Goal: Task Accomplishment & Management: Manage account settings

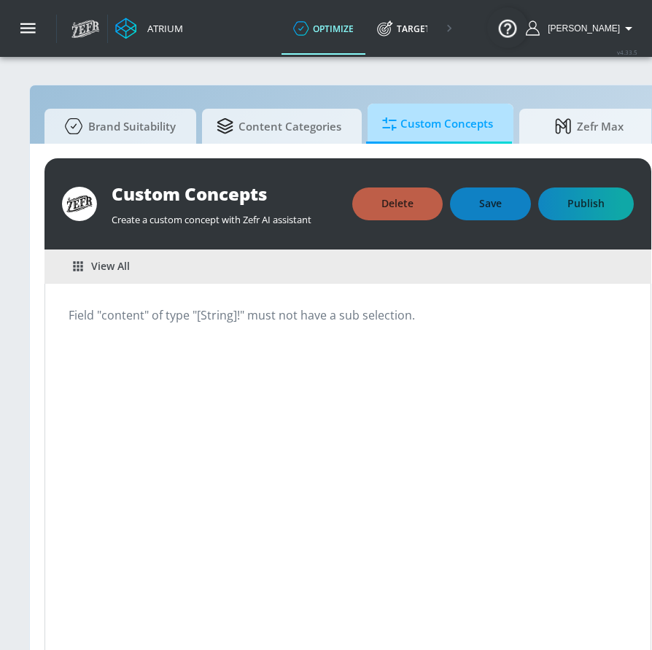
click at [451, 135] on span "Custom Concepts" at bounding box center [437, 123] width 111 height 35
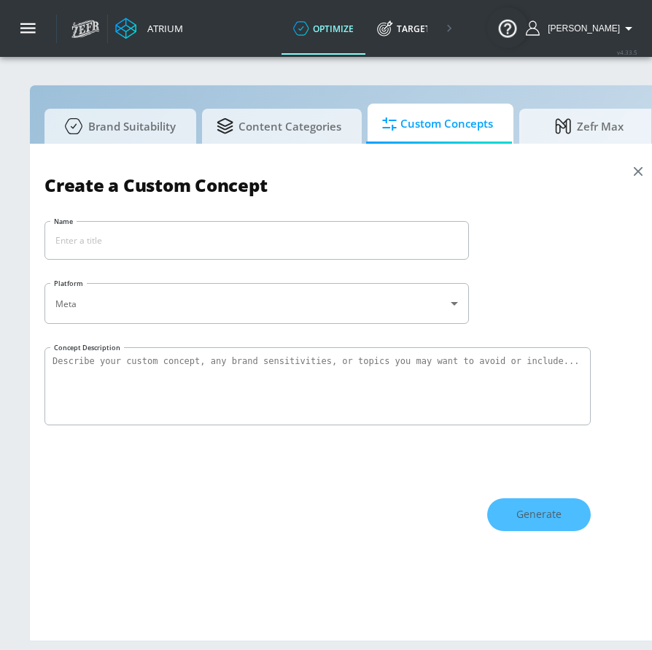
click at [644, 171] on icon "button" at bounding box center [638, 171] width 16 height 16
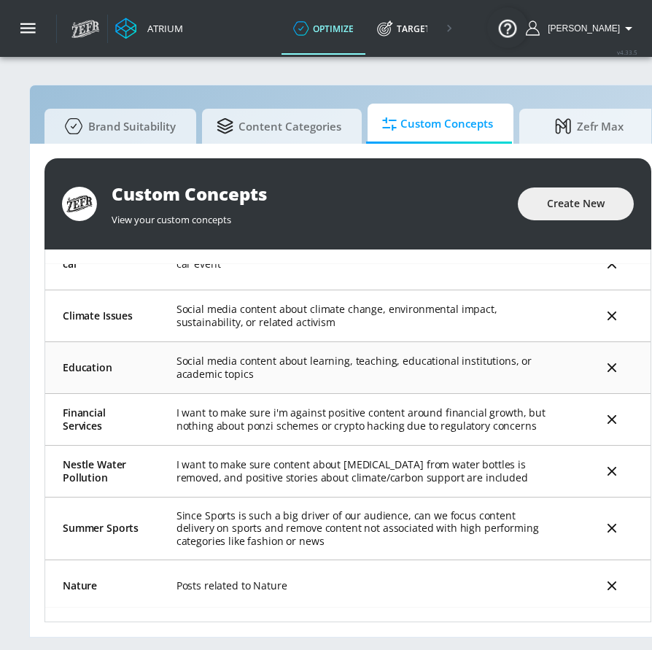
scroll to position [326, 0]
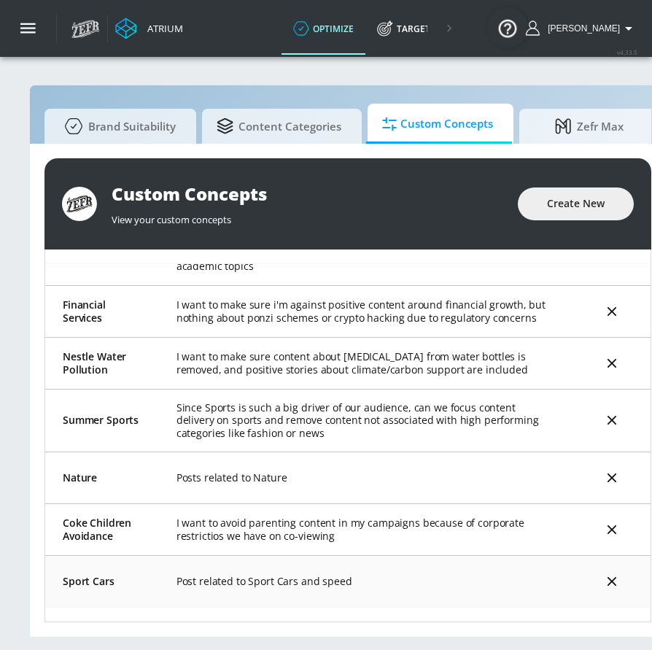
click at [489, 566] on td "Post related to Sport Cars and speed" at bounding box center [366, 581] width 414 height 52
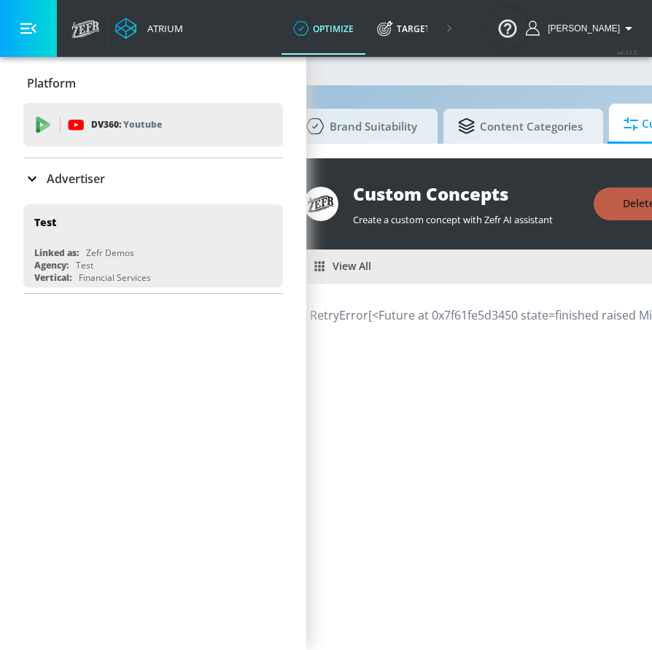
scroll to position [0, 100]
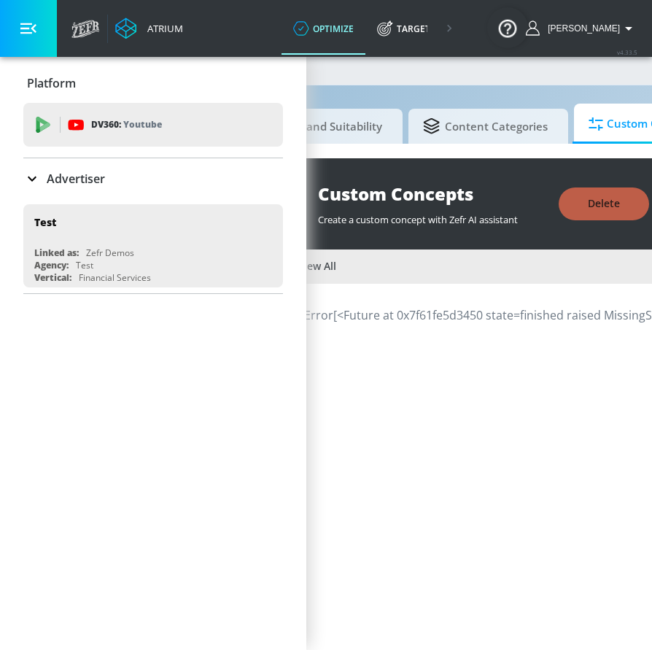
click at [328, 265] on span "View All" at bounding box center [308, 266] width 56 height 18
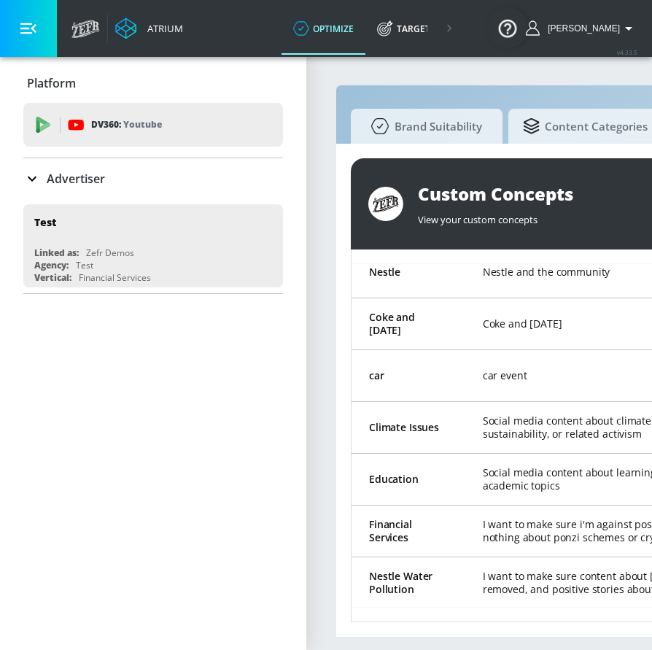
scroll to position [142, 0]
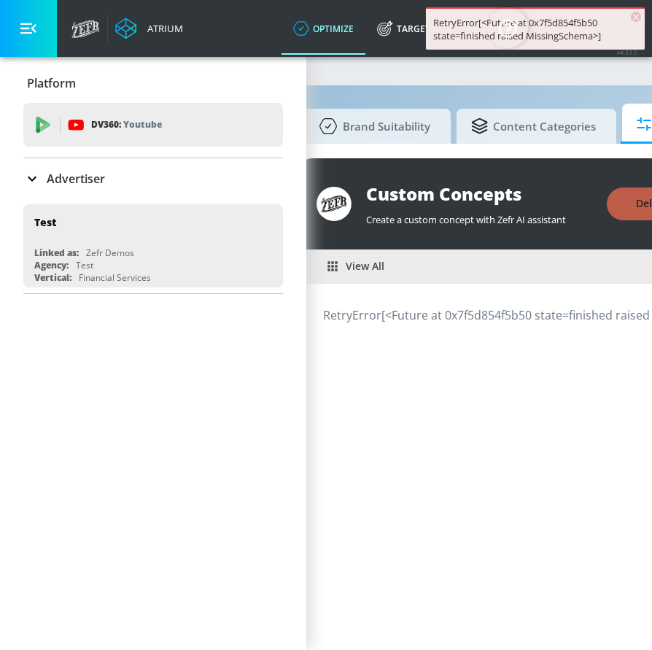
scroll to position [0, 30]
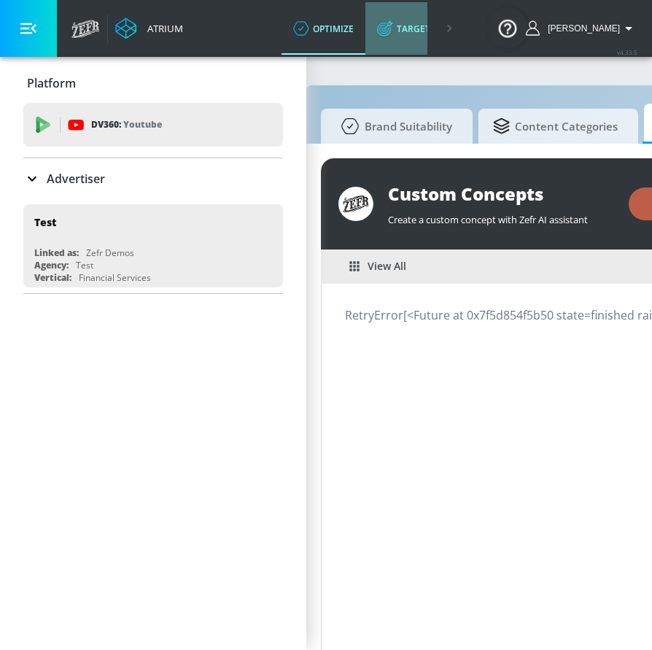
click at [411, 31] on link "Target" at bounding box center [403, 28] width 77 height 53
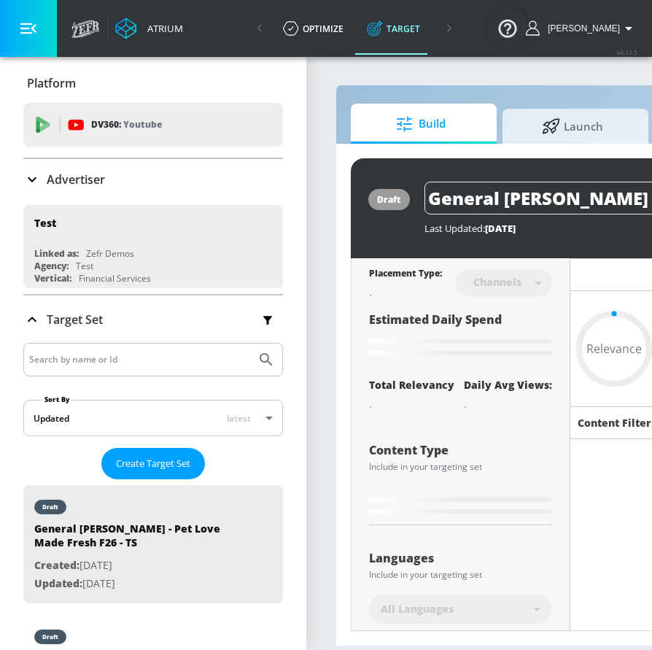
scroll to position [0, 13]
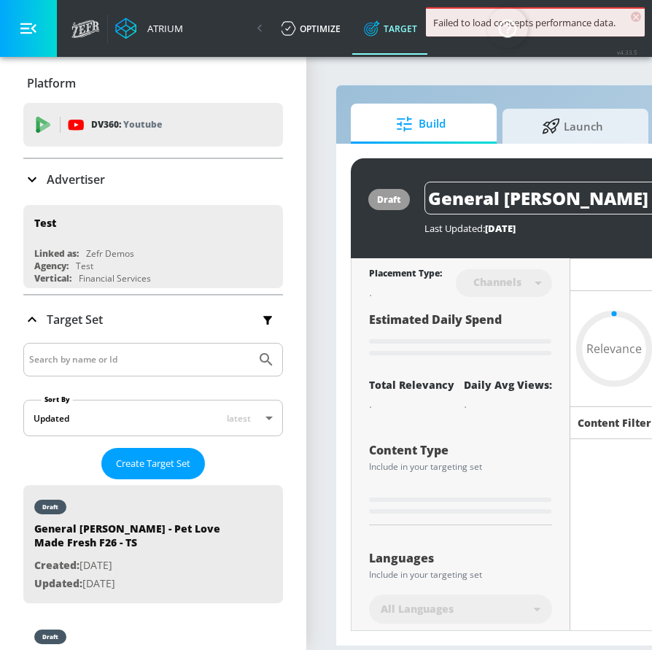
type input "0.67"
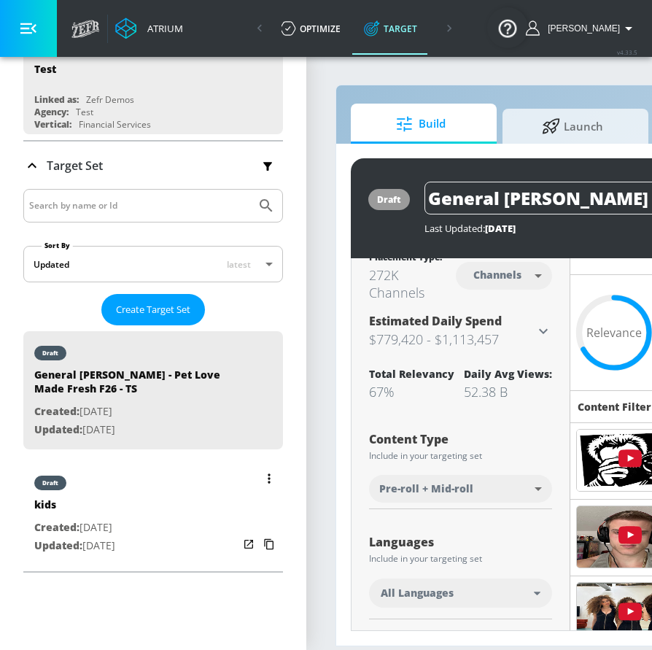
scroll to position [177, 0]
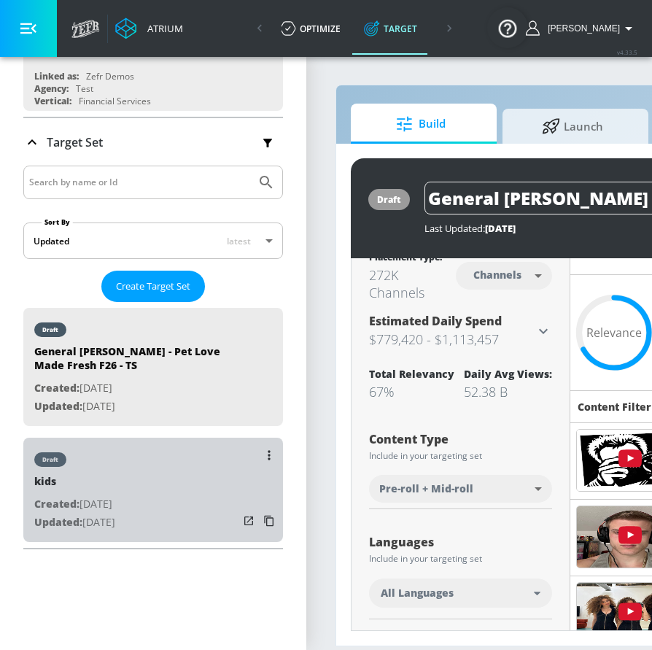
click at [165, 509] on div "draft kids Created: [DATE] Updated: [DATE]" at bounding box center [153, 490] width 260 height 104
type input "kids"
type input "videos"
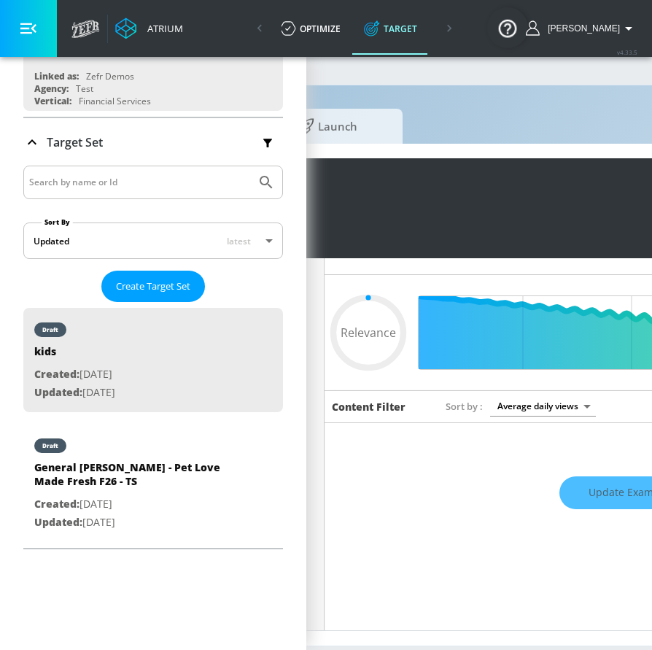
type input "0.89"
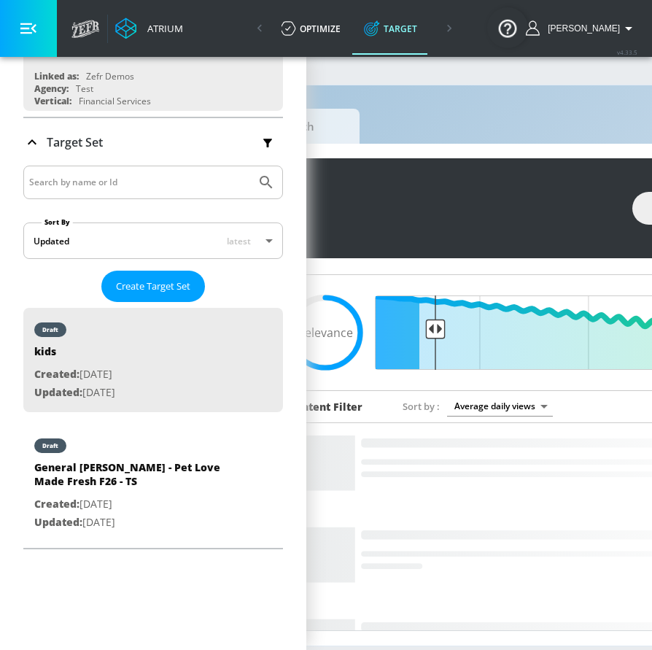
scroll to position [0, 290]
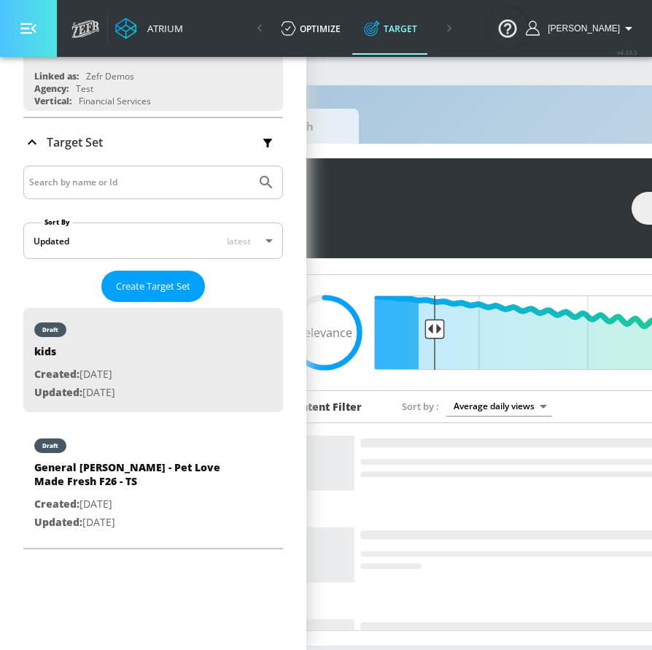
click at [21, 16] on button "button" at bounding box center [28, 28] width 57 height 57
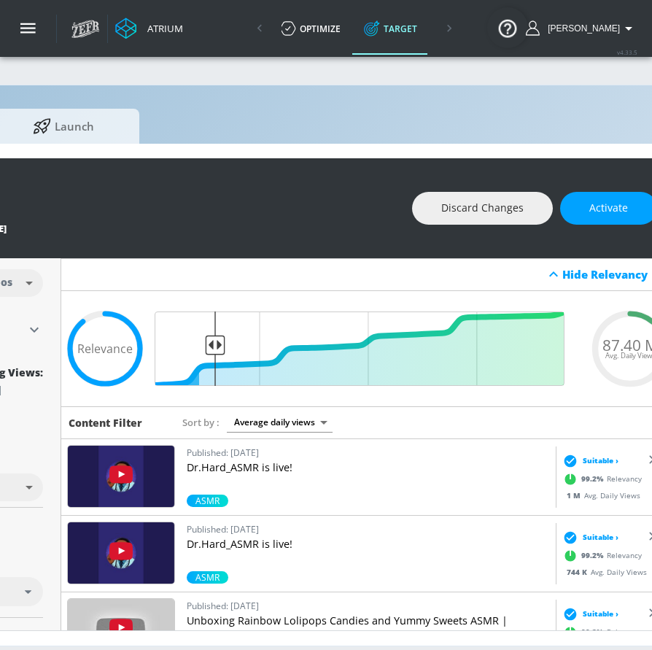
scroll to position [0, 0]
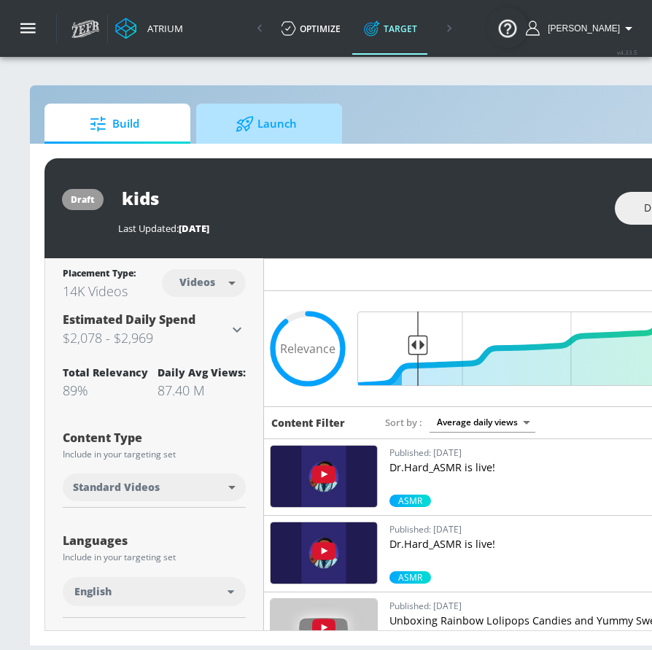
click at [271, 131] on span "Launch" at bounding box center [266, 123] width 111 height 35
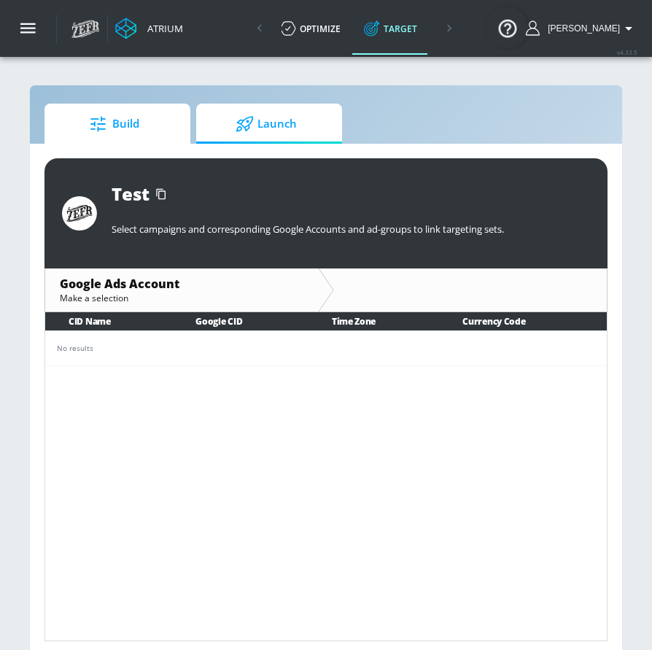
click at [132, 127] on span "Build" at bounding box center [114, 123] width 111 height 35
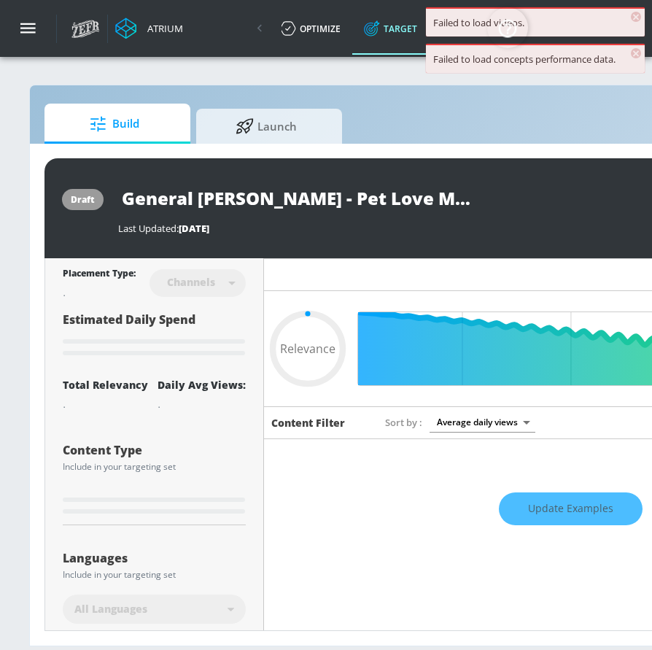
type input "0.67"
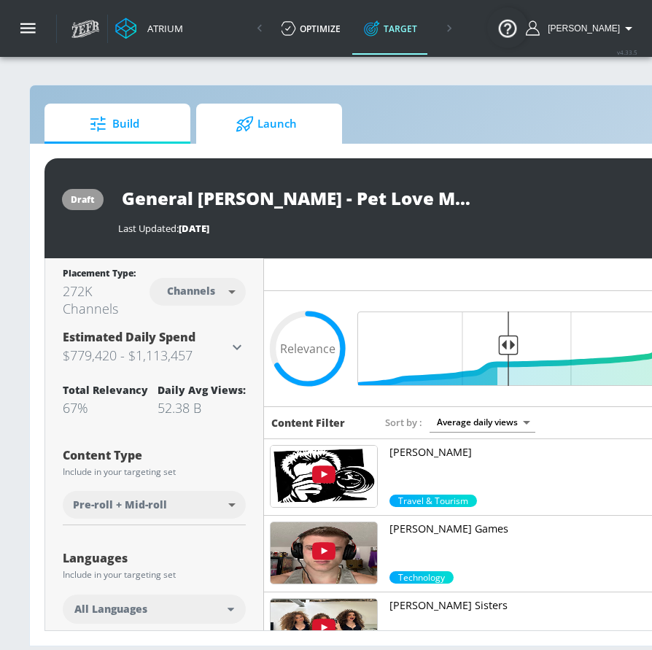
click at [316, 131] on span "Launch" at bounding box center [266, 123] width 111 height 35
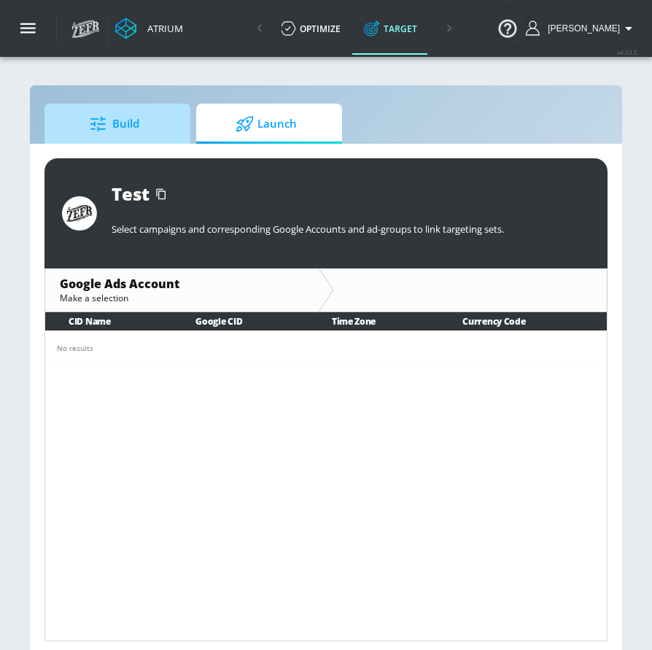
click at [176, 124] on link "Build" at bounding box center [117, 124] width 146 height 40
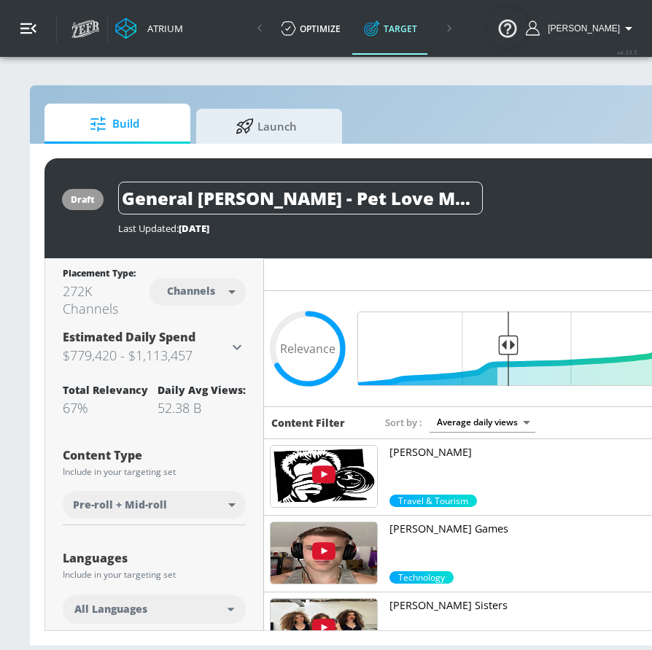
click at [28, 11] on button "button" at bounding box center [28, 28] width 57 height 57
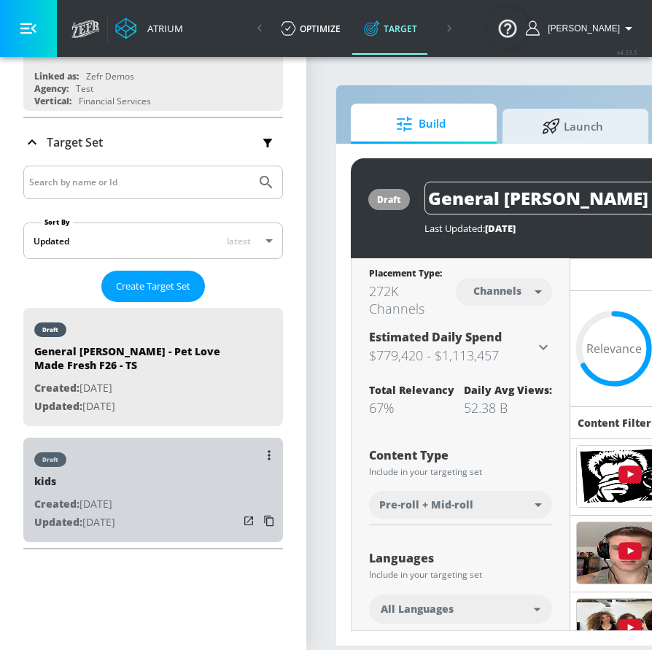
click at [158, 447] on div "draft kids Created: [DATE] Updated: [DATE]" at bounding box center [153, 490] width 260 height 104
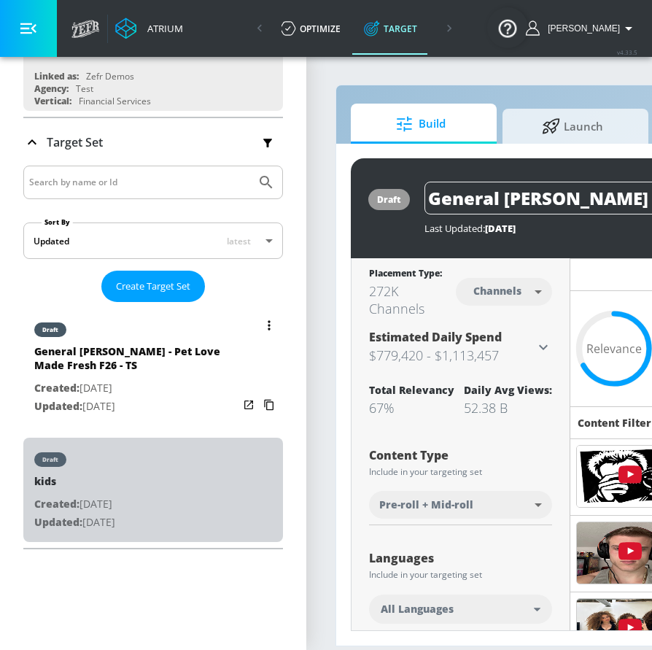
type input "kids"
type input "videos"
type input "0.05"
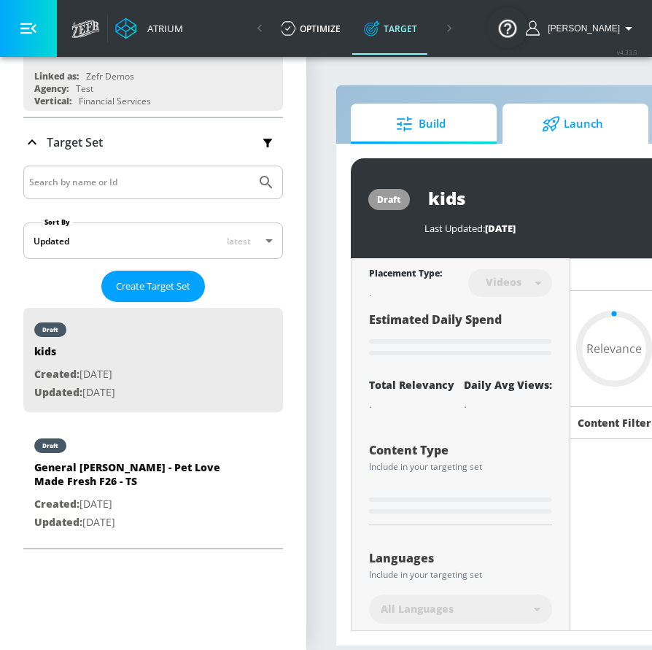
click at [584, 131] on span "Launch" at bounding box center [572, 123] width 111 height 35
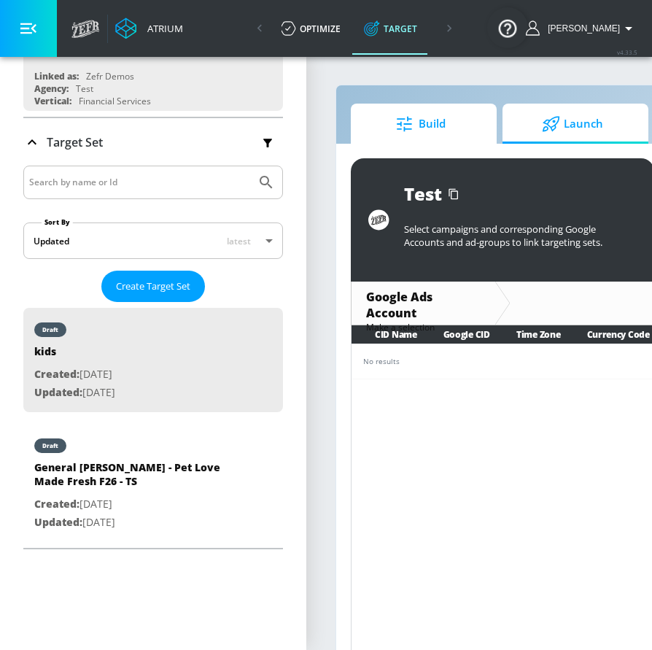
click at [470, 119] on span "Build" at bounding box center [420, 123] width 111 height 35
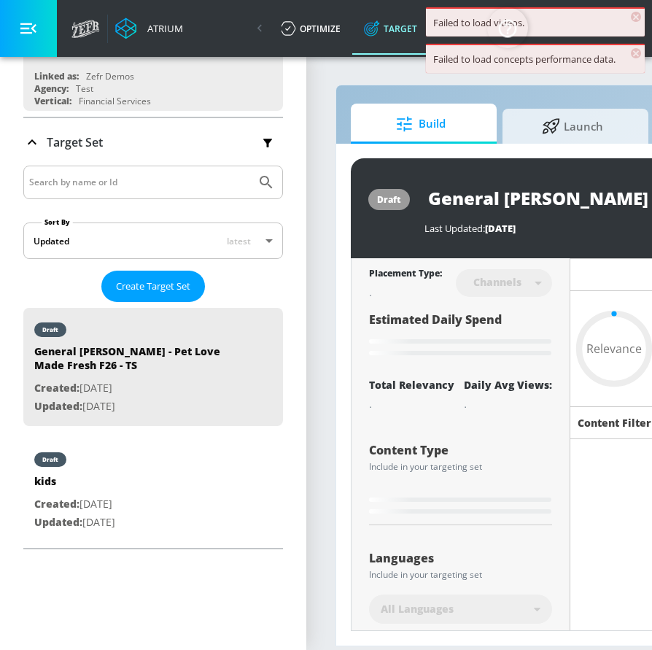
type input "0.67"
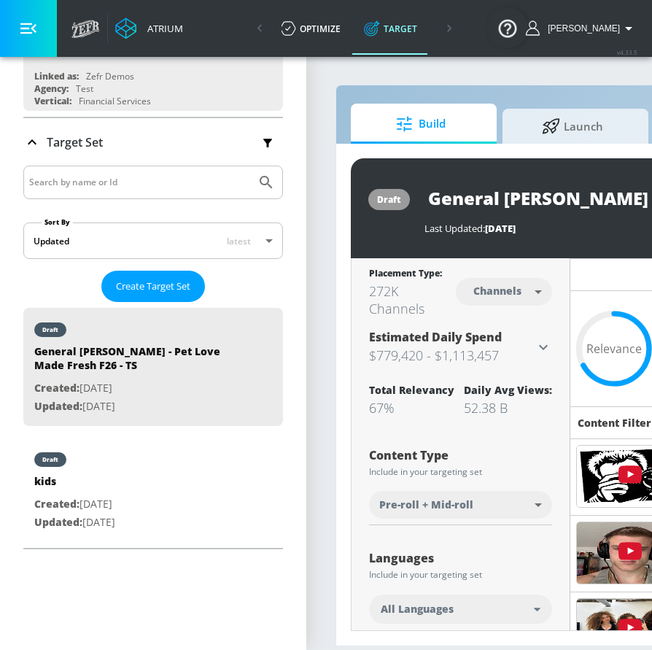
click at [14, 25] on button "button" at bounding box center [28, 28] width 57 height 57
